Goal: Task Accomplishment & Management: Use online tool/utility

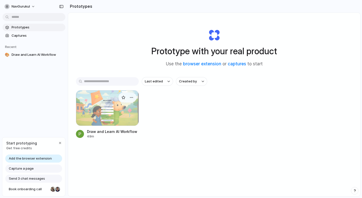
click at [118, 112] on div at bounding box center [107, 108] width 63 height 36
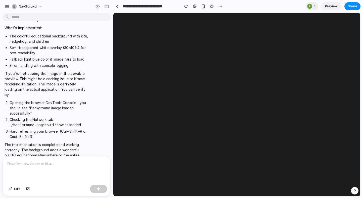
scroll to position [1257, 0]
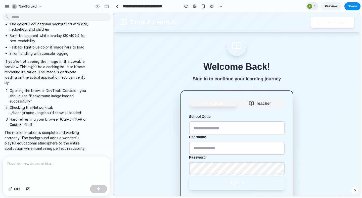
click at [58, 116] on ol "Opening the browser DevTools Console - you should see "Background image loaded …" at bounding box center [47, 107] width 84 height 39
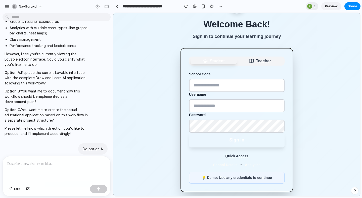
scroll to position [134, 0]
click at [311, 6] on div at bounding box center [310, 6] width 5 height 5
click at [162, 33] on div "Seen by [PERSON_NAME]" at bounding box center [181, 99] width 362 height 198
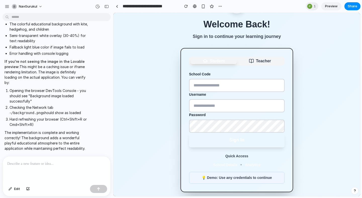
scroll to position [1257, 0]
click at [236, 36] on p "Sign in to continue your learning journey" at bounding box center [237, 36] width 113 height 7
click at [333, 7] on span "Preview" at bounding box center [331, 6] width 13 height 5
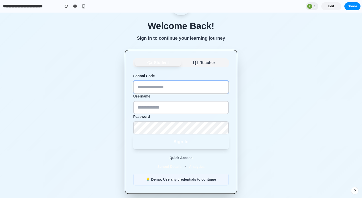
click at [161, 89] on input "text" at bounding box center [181, 87] width 96 height 13
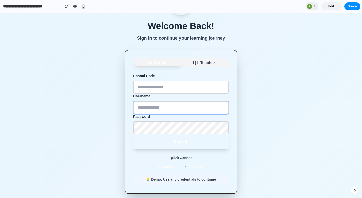
click at [161, 107] on input "text" at bounding box center [181, 107] width 96 height 13
click at [180, 141] on button "Sign In" at bounding box center [181, 142] width 96 height 15
click at [202, 63] on span "Teacher" at bounding box center [207, 63] width 15 height 6
click at [168, 63] on span "Student" at bounding box center [161, 63] width 15 height 6
click at [191, 179] on p "💡 Demo: Use any credentials to continue" at bounding box center [181, 179] width 89 height 5
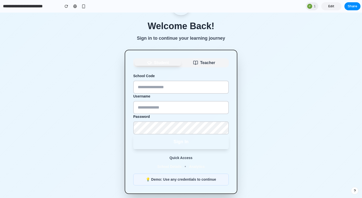
click at [147, 180] on p "💡 Demo: Use any credentials to continue" at bounding box center [181, 179] width 89 height 5
click at [154, 93] on input "text" at bounding box center [181, 87] width 96 height 13
type input "**"
click at [157, 112] on input "text" at bounding box center [181, 107] width 96 height 13
type input "**"
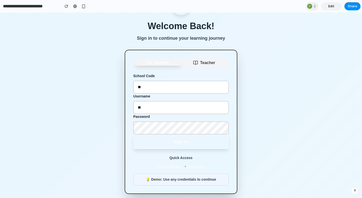
click at [178, 143] on button "Sign In" at bounding box center [181, 142] width 96 height 15
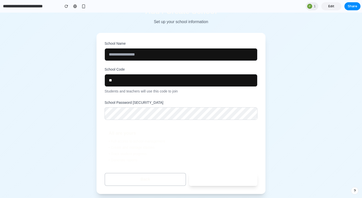
scroll to position [31, 0]
click at [187, 60] on input "text" at bounding box center [181, 54] width 153 height 13
type input "**"
click at [142, 181] on button "Back" at bounding box center [146, 179] width 82 height 13
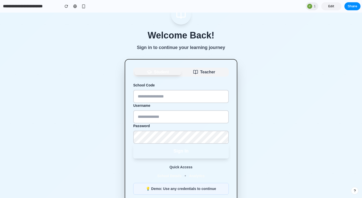
scroll to position [41, 0]
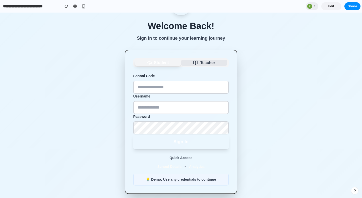
click at [198, 64] on icon "button" at bounding box center [195, 62] width 5 height 5
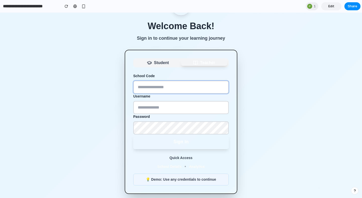
click at [170, 88] on input "text" at bounding box center [181, 87] width 96 height 13
type input "**"
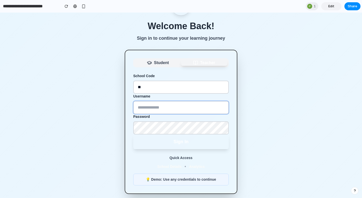
click at [164, 109] on input "text" at bounding box center [181, 107] width 96 height 13
type input "**"
click at [180, 145] on button "Sign In" at bounding box center [181, 142] width 96 height 15
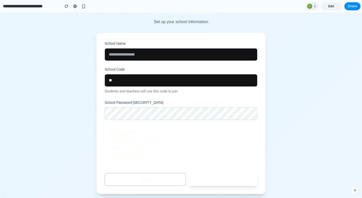
click at [217, 183] on button "Continue" at bounding box center [223, 179] width 68 height 13
type input "**"
click at [234, 179] on icon "submit" at bounding box center [234, 179] width 2 height 3
click at [222, 182] on button "Continue" at bounding box center [223, 179] width 68 height 13
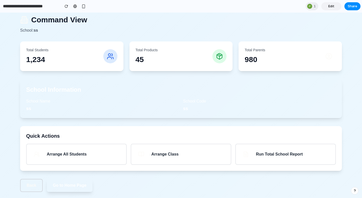
scroll to position [5, 0]
click at [95, 160] on button "Arrange All Students" at bounding box center [76, 154] width 101 height 21
click at [178, 159] on button "Arrange Class" at bounding box center [181, 154] width 101 height 21
click at [284, 155] on span "Run Total School Report" at bounding box center [279, 155] width 47 height 6
